Goal: Task Accomplishment & Management: Complete application form

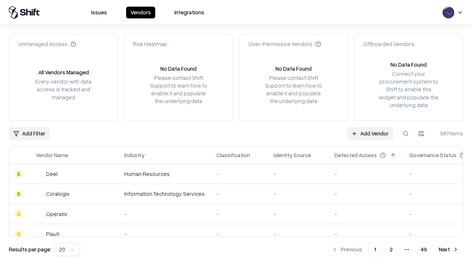
click at [370, 133] on link "Add Vendor" at bounding box center [370, 133] width 46 height 13
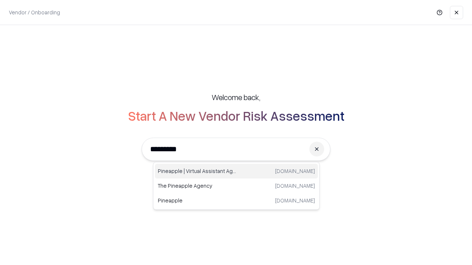
click at [236, 171] on div "Pineapple | Virtual Assistant Agency [DOMAIN_NAME]" at bounding box center [236, 171] width 163 height 15
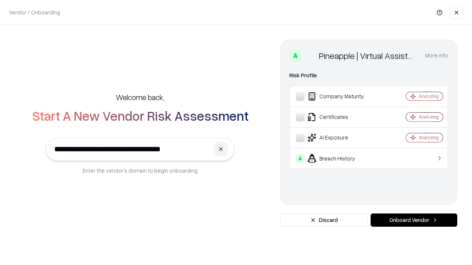
type input "**********"
click at [414, 220] on button "Onboard Vendor" at bounding box center [413, 220] width 87 height 13
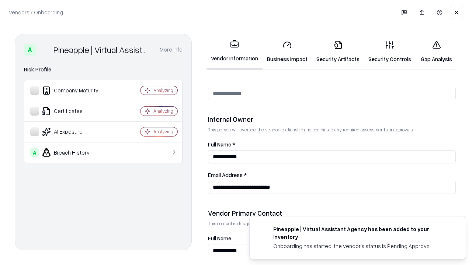
scroll to position [382, 0]
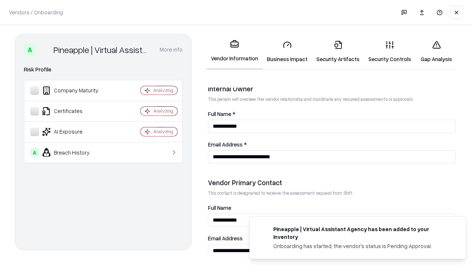
click at [338, 52] on link "Security Artifacts" at bounding box center [338, 52] width 52 height 34
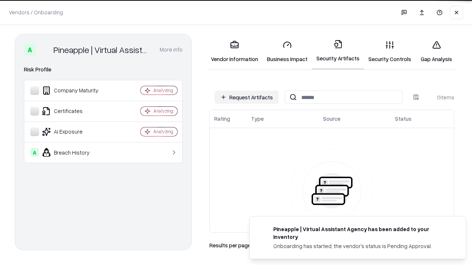
click at [247, 97] on button "Request Artifacts" at bounding box center [247, 97] width 64 height 13
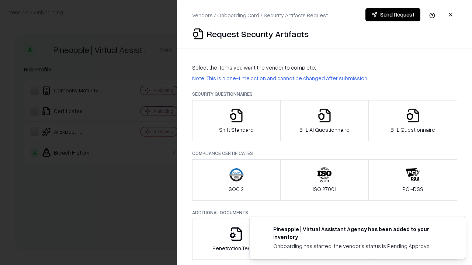
click at [412, 121] on icon "button" at bounding box center [412, 115] width 15 height 15
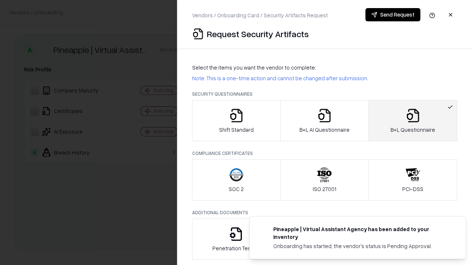
click at [324, 121] on icon "button" at bounding box center [324, 115] width 15 height 15
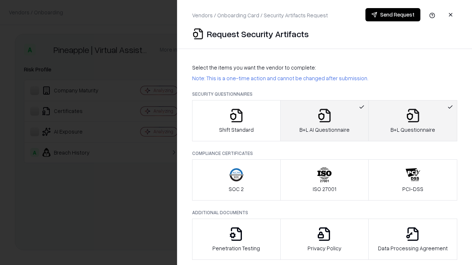
click at [393, 15] on button "Send Request" at bounding box center [392, 14] width 55 height 13
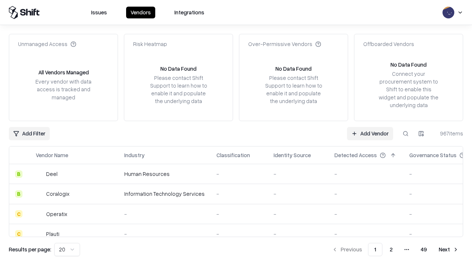
click at [405, 133] on button at bounding box center [405, 133] width 13 height 13
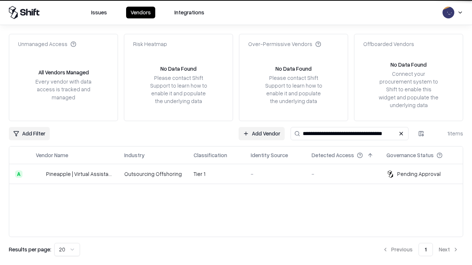
type input "**********"
click at [240, 174] on td "Tier 1" at bounding box center [216, 174] width 57 height 20
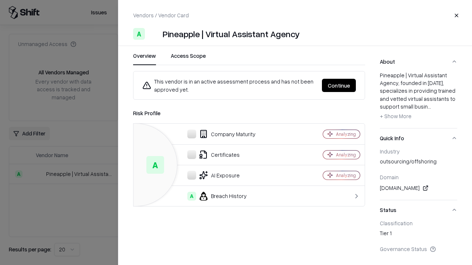
click at [339, 86] on button "Continue" at bounding box center [339, 85] width 34 height 13
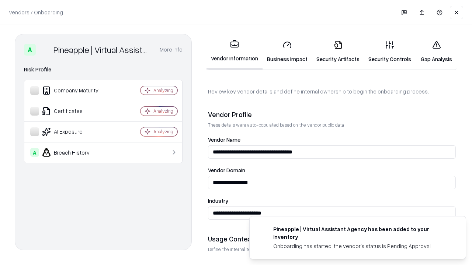
click at [338, 52] on link "Security Artifacts" at bounding box center [338, 52] width 52 height 34
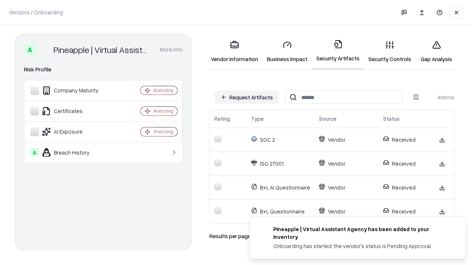
click at [436, 52] on link "Gap Analysis" at bounding box center [436, 52] width 42 height 34
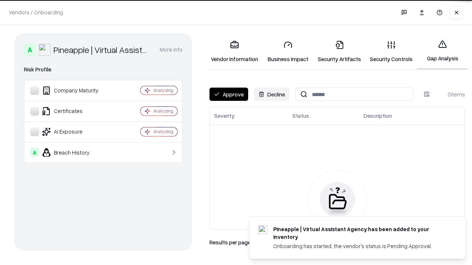
click at [229, 94] on button "Approve" at bounding box center [228, 94] width 39 height 13
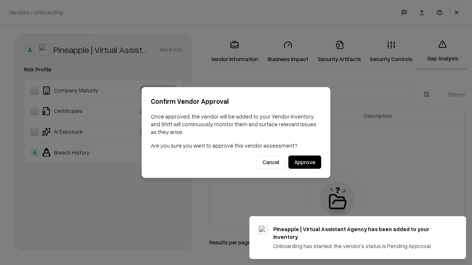
click at [304, 162] on button "Approve" at bounding box center [304, 162] width 33 height 13
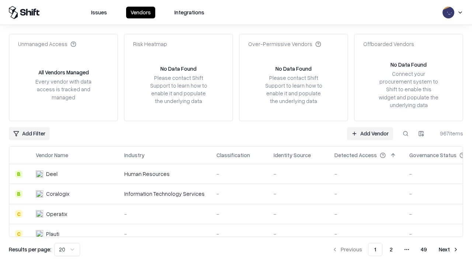
type input "**********"
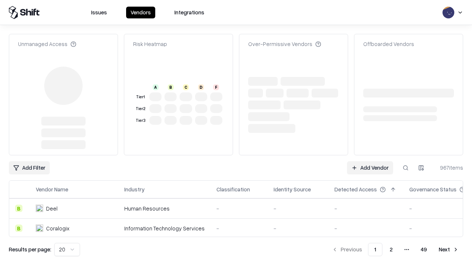
click at [370, 168] on link "Add Vendor" at bounding box center [370, 167] width 46 height 13
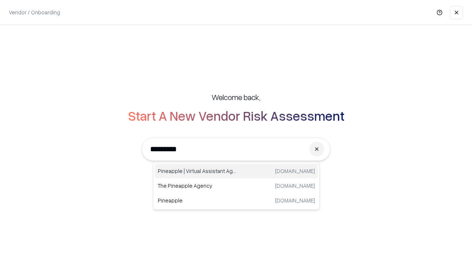
click at [236, 171] on div "Pineapple | Virtual Assistant Agency [DOMAIN_NAME]" at bounding box center [236, 171] width 163 height 15
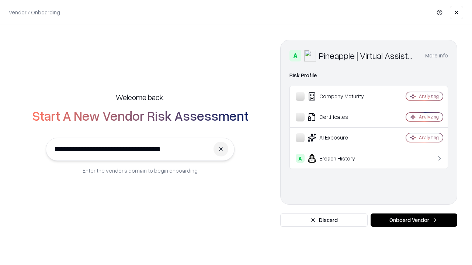
type input "**********"
click at [414, 220] on button "Onboard Vendor" at bounding box center [413, 220] width 87 height 13
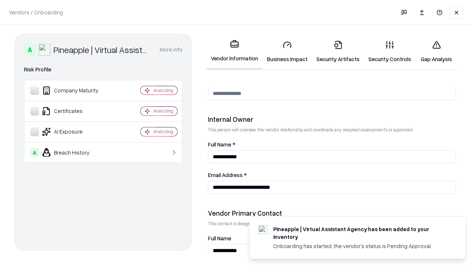
scroll to position [382, 0]
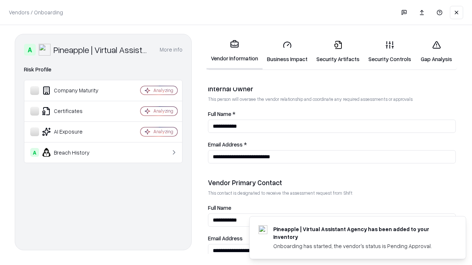
click at [436, 52] on link "Gap Analysis" at bounding box center [436, 52] width 42 height 34
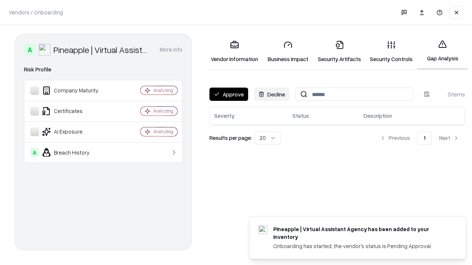
click at [229, 94] on button "Approve" at bounding box center [228, 94] width 39 height 13
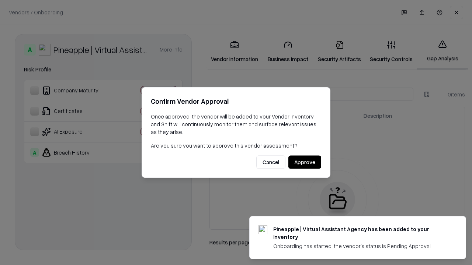
click at [304, 162] on button "Approve" at bounding box center [304, 162] width 33 height 13
